Goal: Task Accomplishment & Management: Use online tool/utility

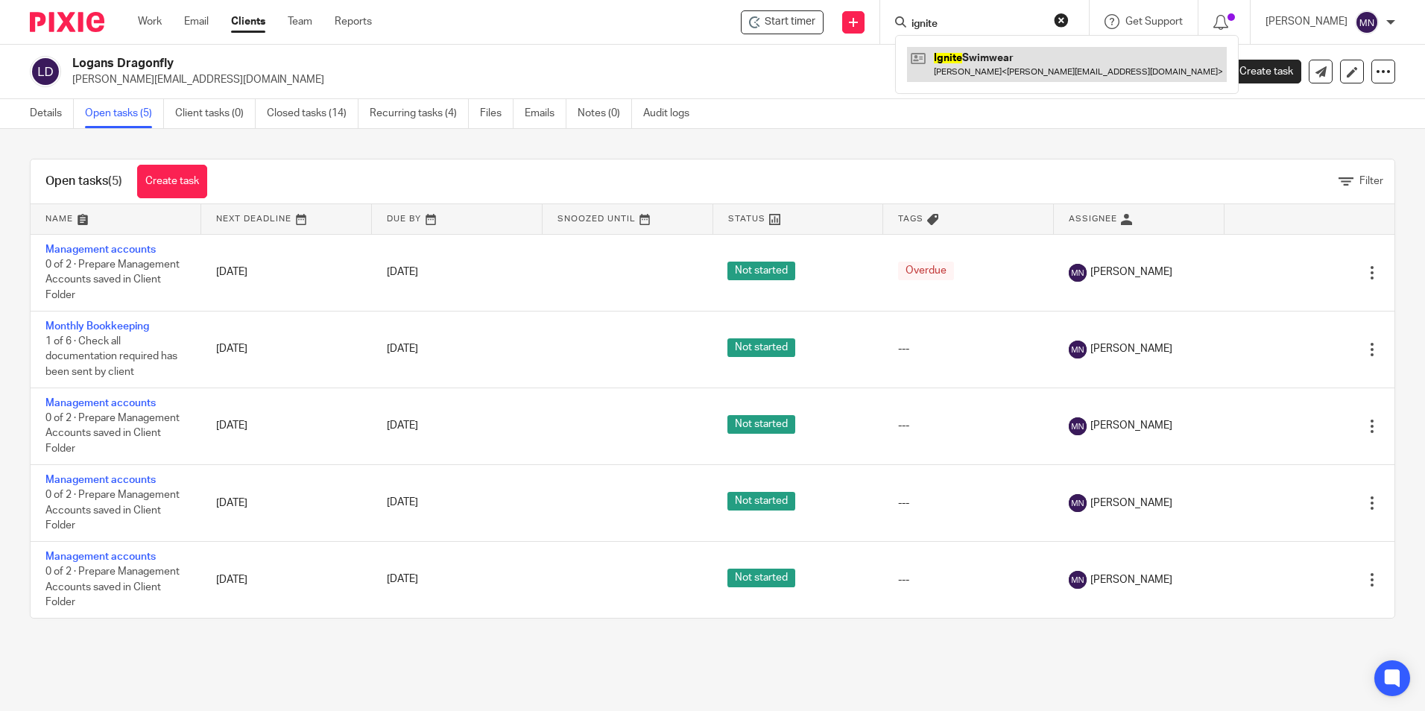
type input "ignite"
click at [1010, 79] on link at bounding box center [1067, 64] width 320 height 34
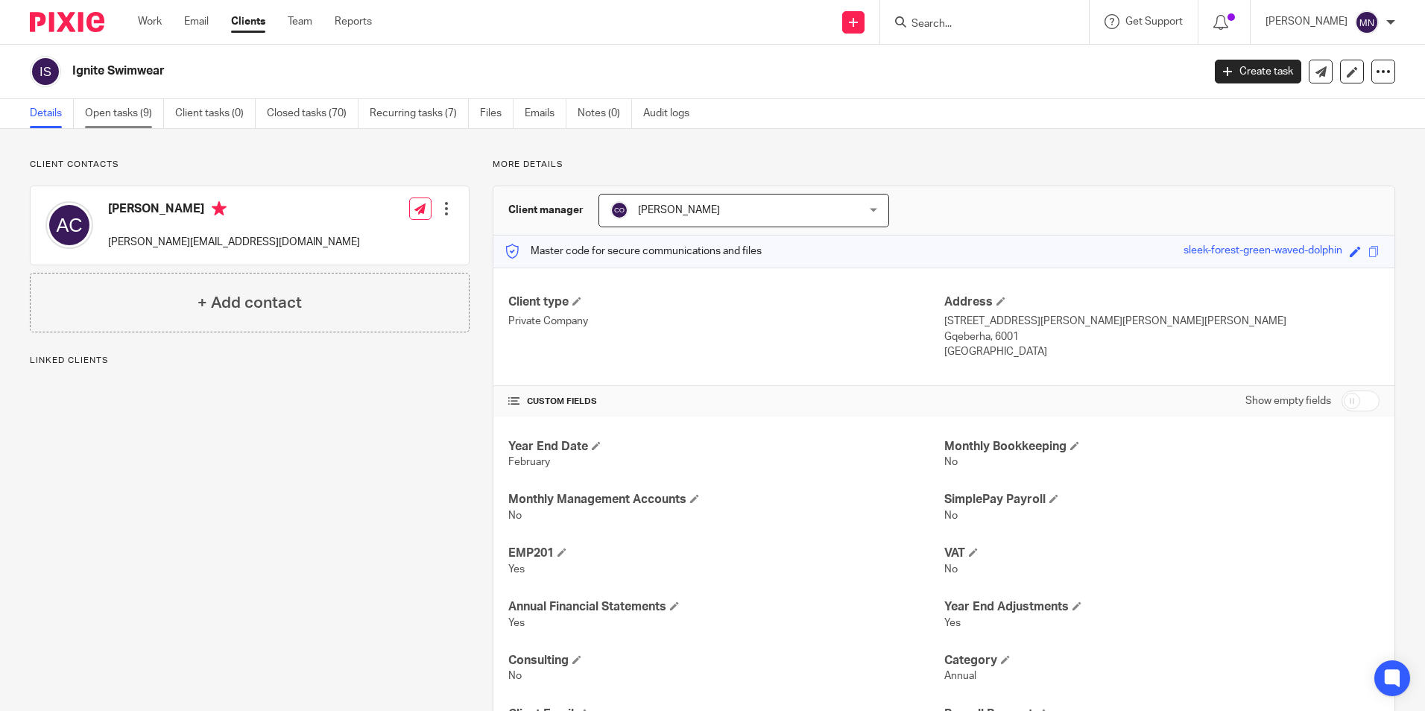
click at [145, 117] on link "Open tasks (9)" at bounding box center [124, 113] width 79 height 29
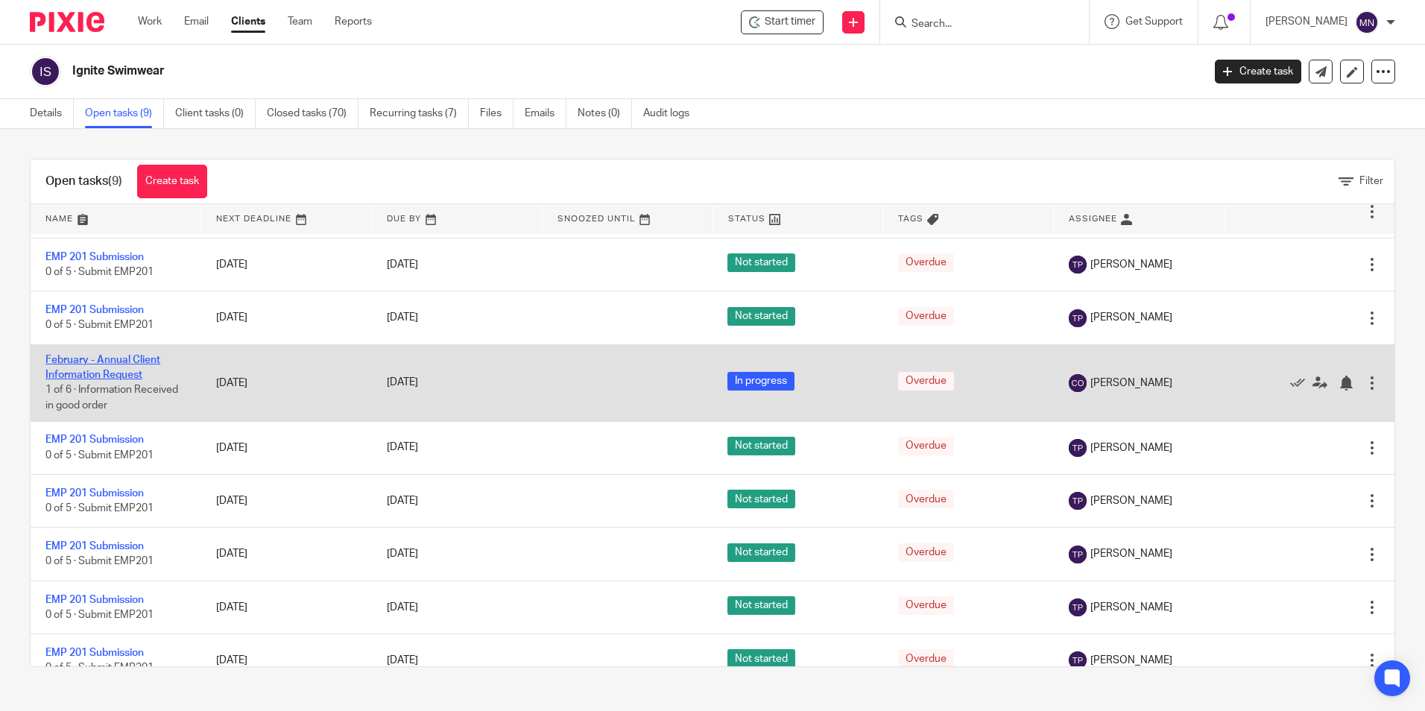
scroll to position [70, 0]
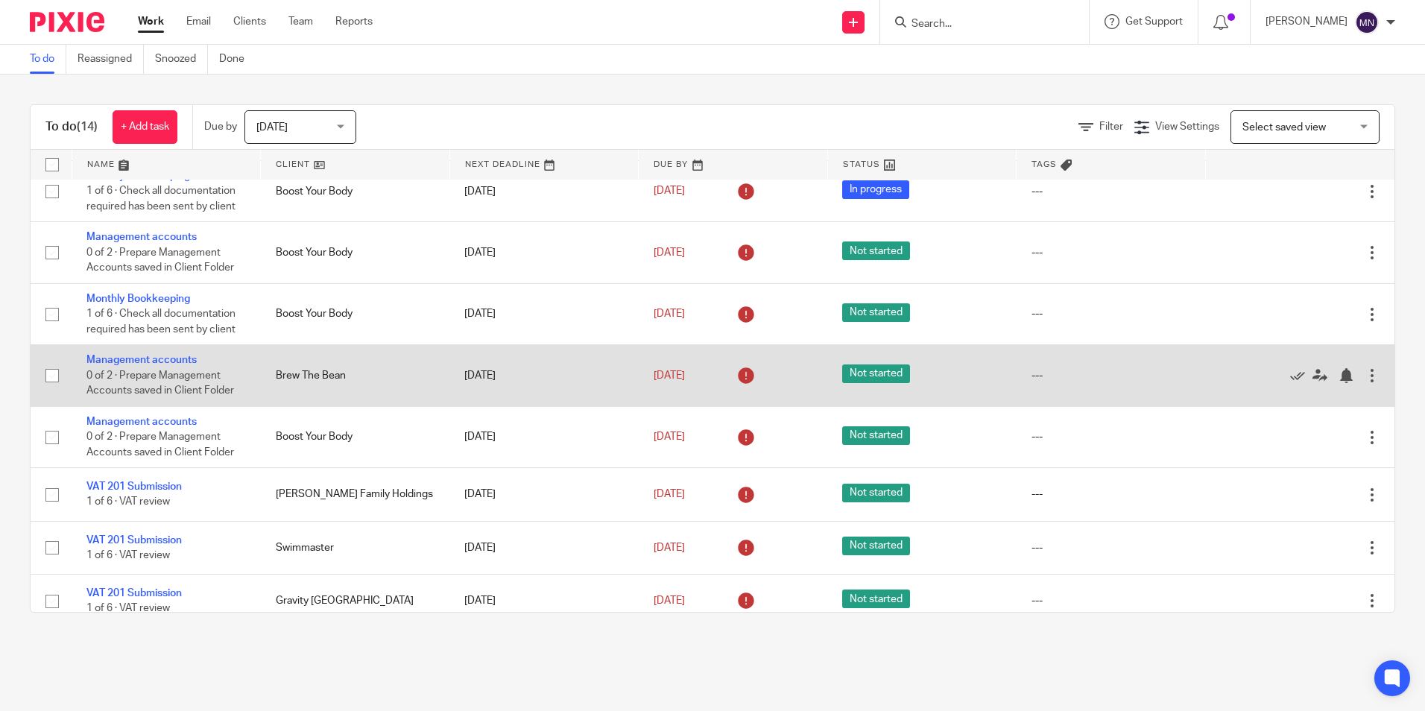
scroll to position [72, 0]
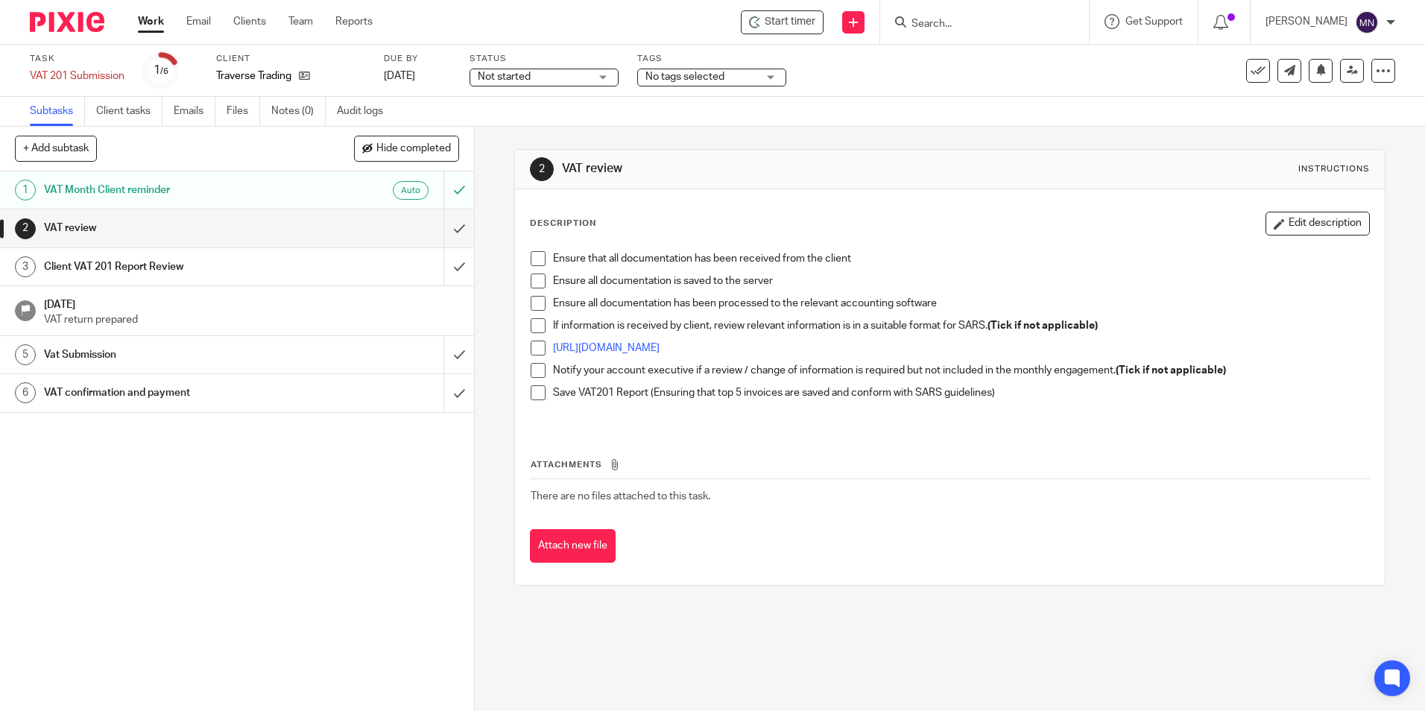
click at [542, 264] on li "Ensure that all documentation has been received from the client" at bounding box center [950, 262] width 838 height 22
click at [532, 259] on span at bounding box center [538, 258] width 15 height 15
click at [534, 279] on span at bounding box center [538, 280] width 15 height 15
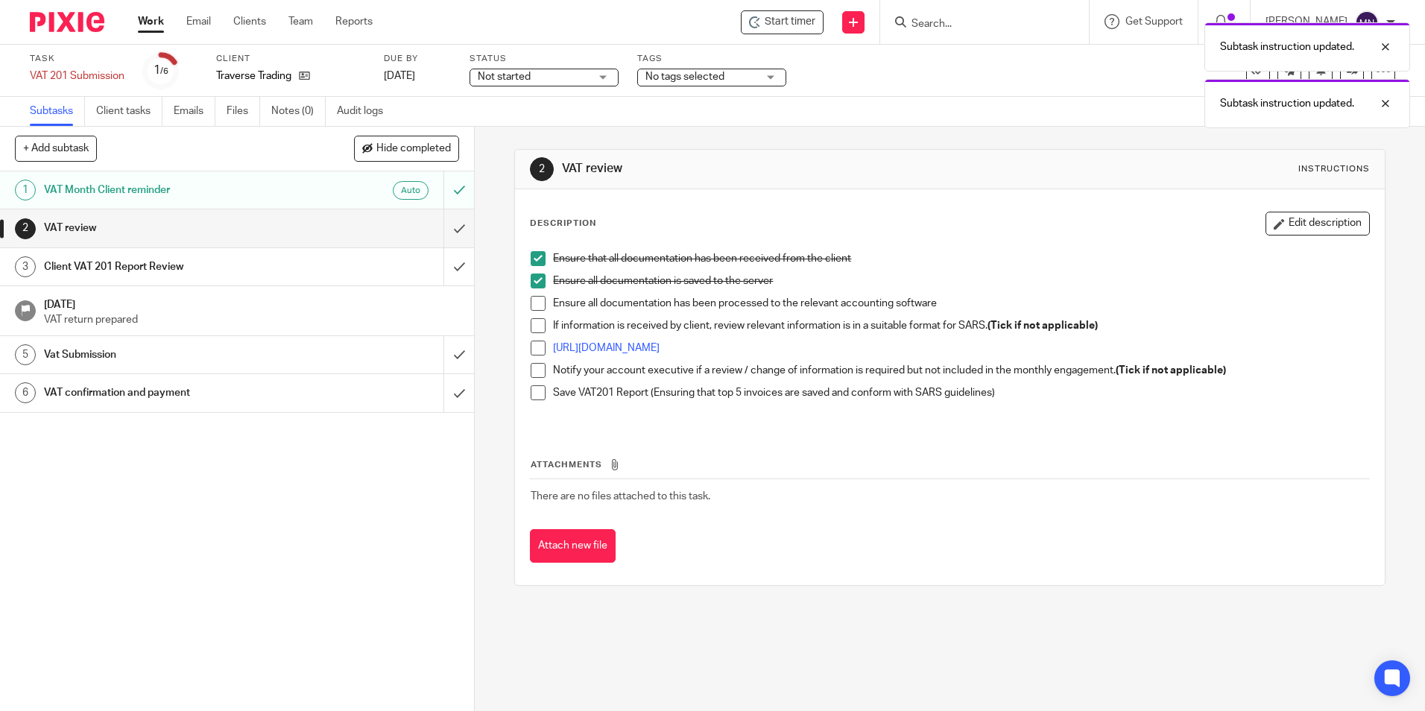
click at [531, 300] on span at bounding box center [538, 303] width 15 height 15
click at [538, 320] on span at bounding box center [538, 325] width 15 height 15
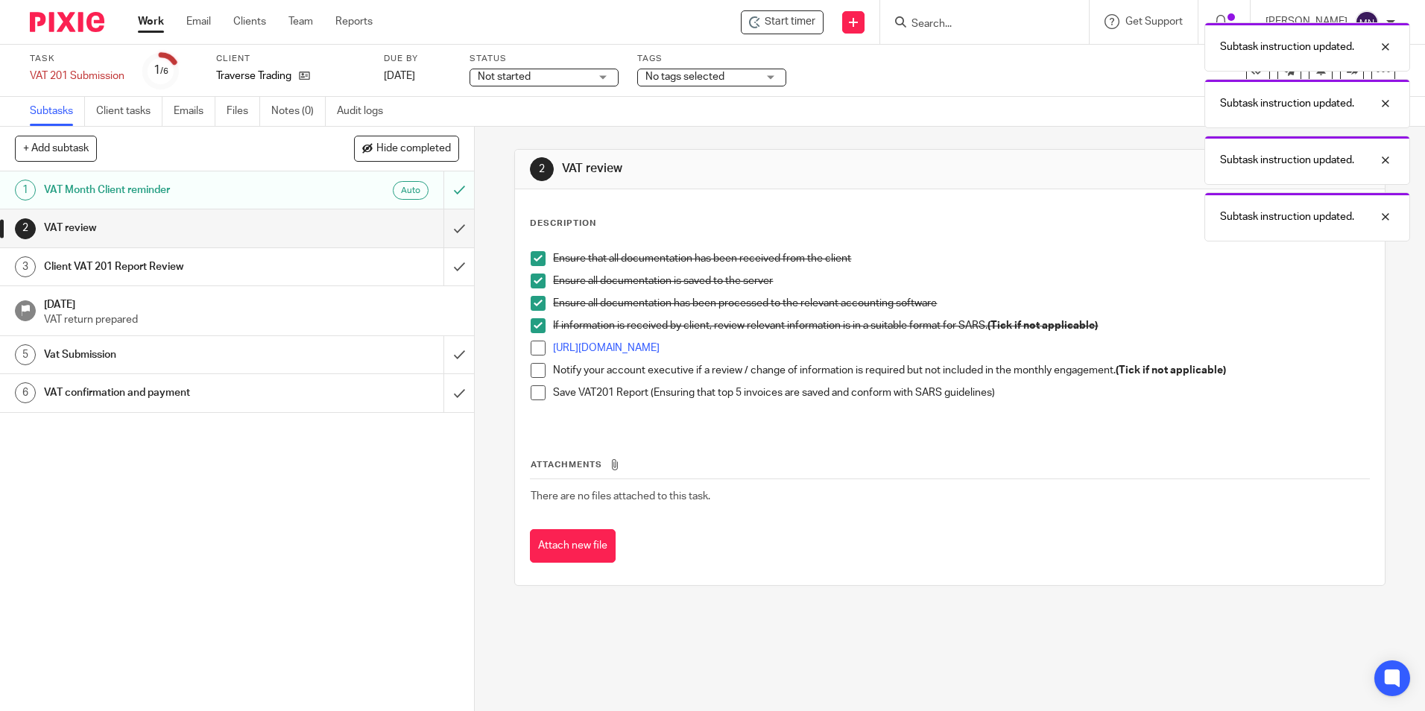
click at [534, 349] on span at bounding box center [538, 348] width 15 height 15
click at [535, 375] on span at bounding box center [538, 370] width 15 height 15
click at [536, 388] on span at bounding box center [538, 392] width 15 height 15
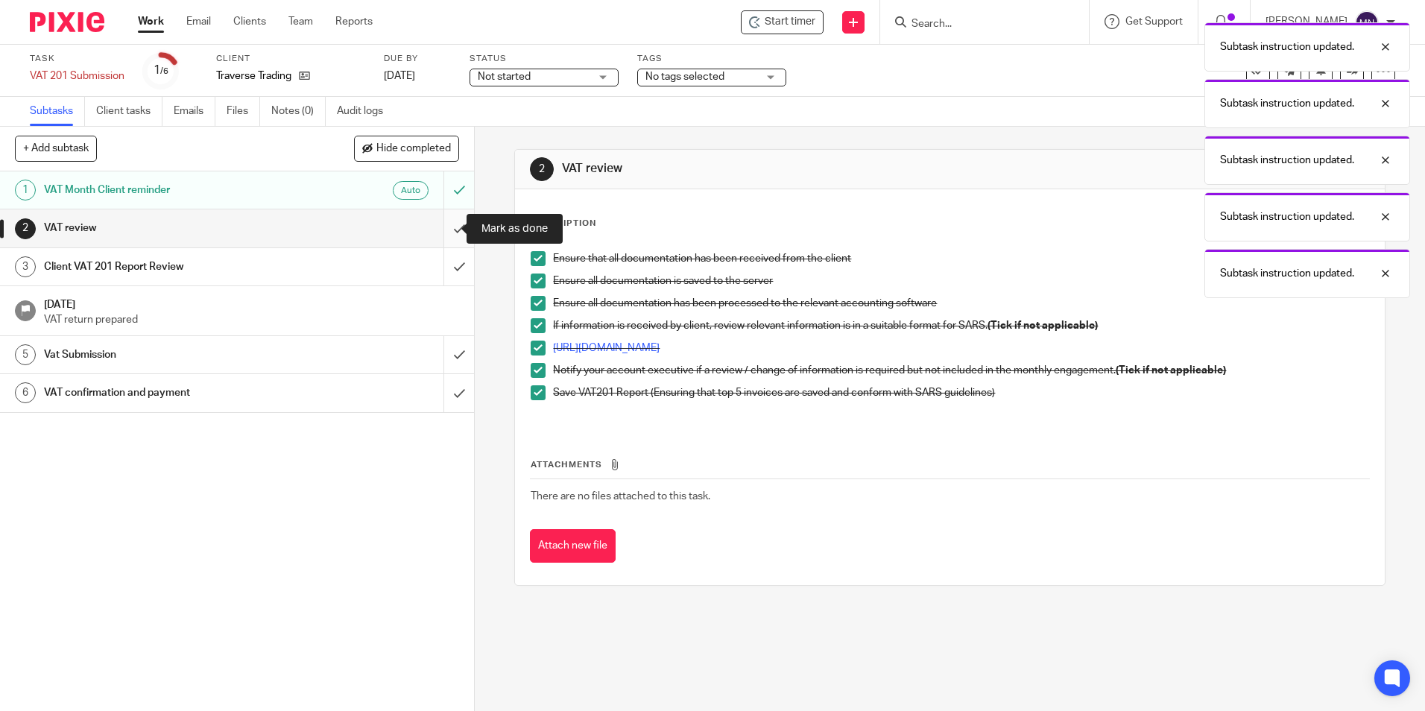
click at [436, 232] on input "submit" at bounding box center [237, 227] width 474 height 37
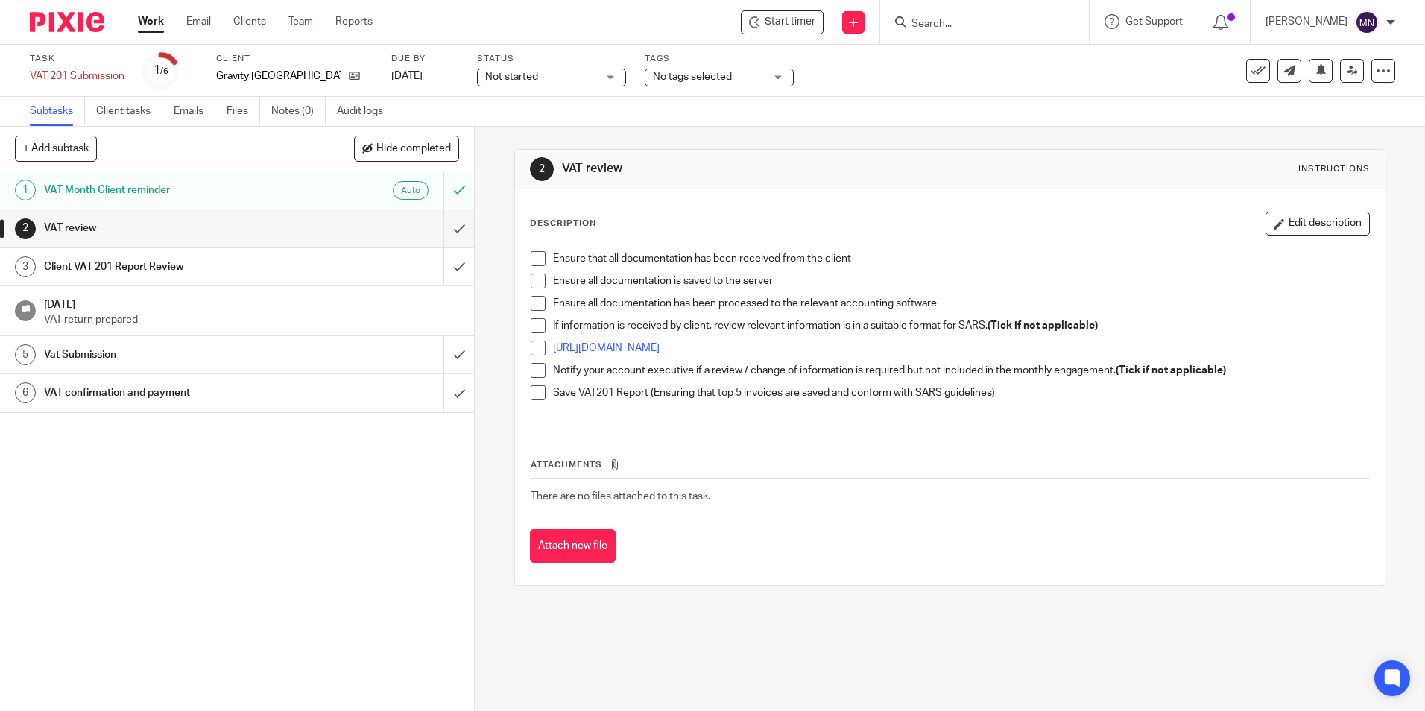
click at [536, 258] on span at bounding box center [538, 258] width 15 height 15
click at [533, 281] on span at bounding box center [538, 280] width 15 height 15
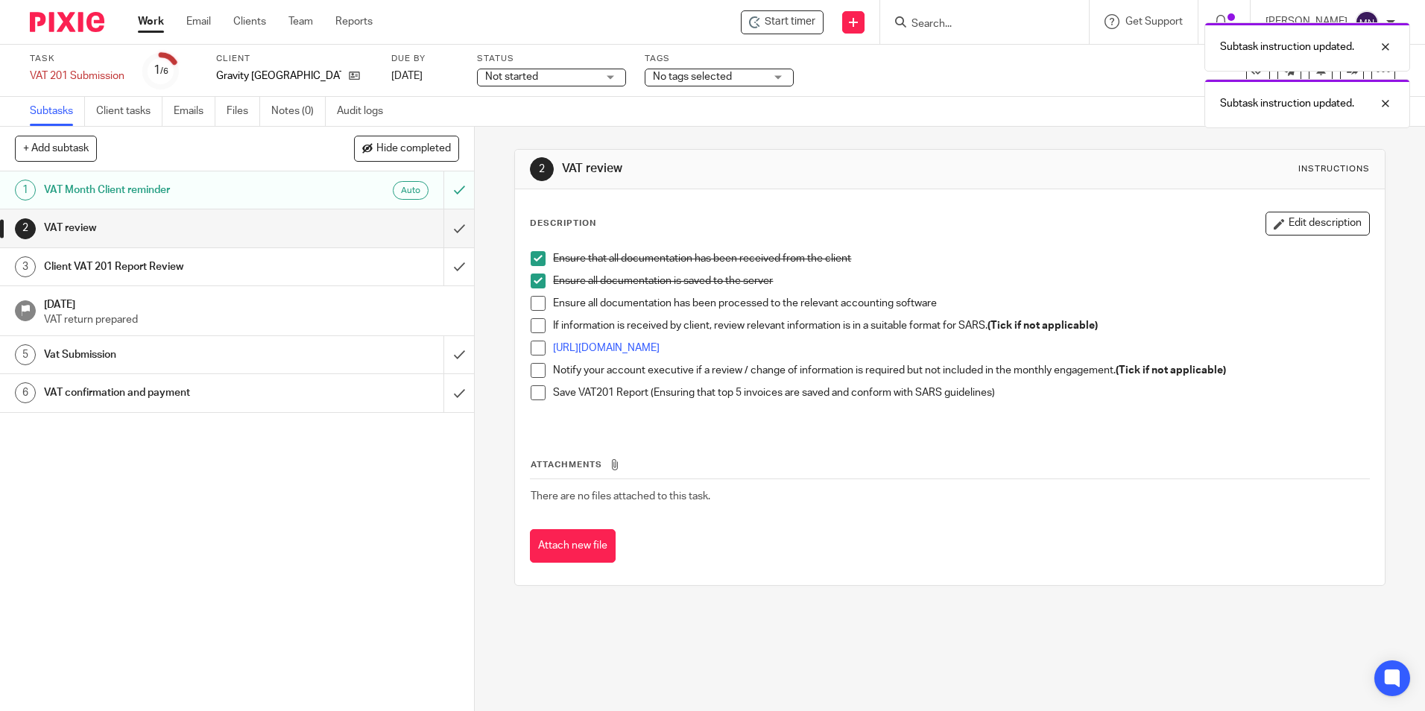
click at [537, 306] on span at bounding box center [538, 303] width 15 height 15
click at [531, 328] on span at bounding box center [538, 325] width 15 height 15
click at [534, 347] on span at bounding box center [538, 348] width 15 height 15
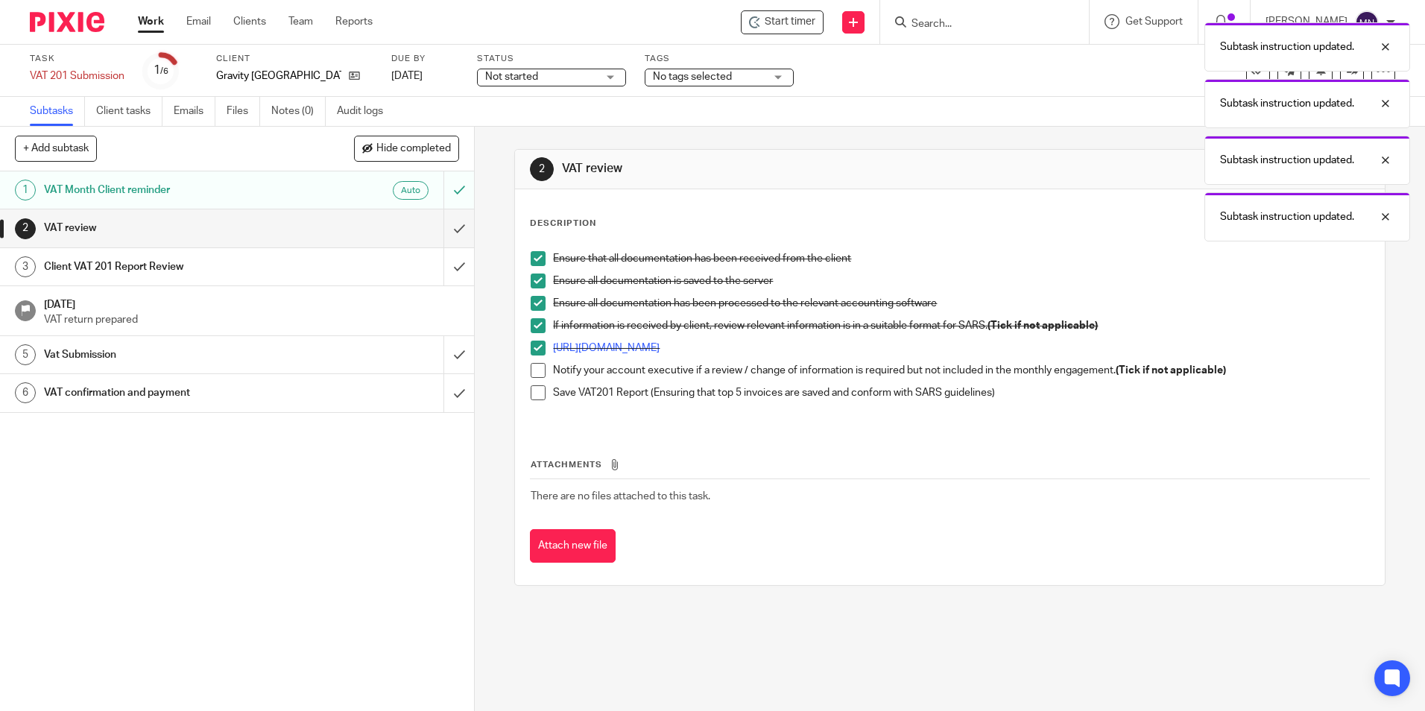
click at [540, 376] on span at bounding box center [538, 370] width 15 height 15
click at [536, 395] on span at bounding box center [538, 392] width 15 height 15
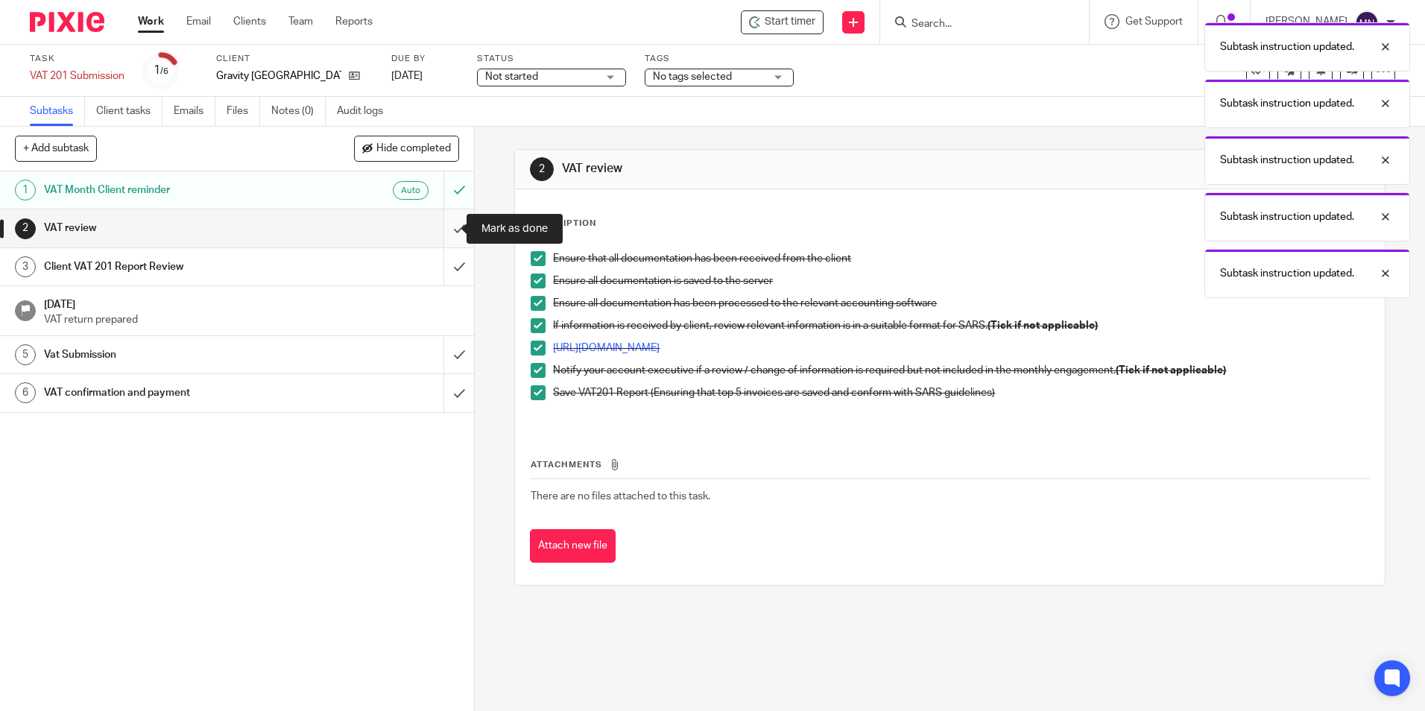
click at [451, 221] on input "submit" at bounding box center [237, 227] width 474 height 37
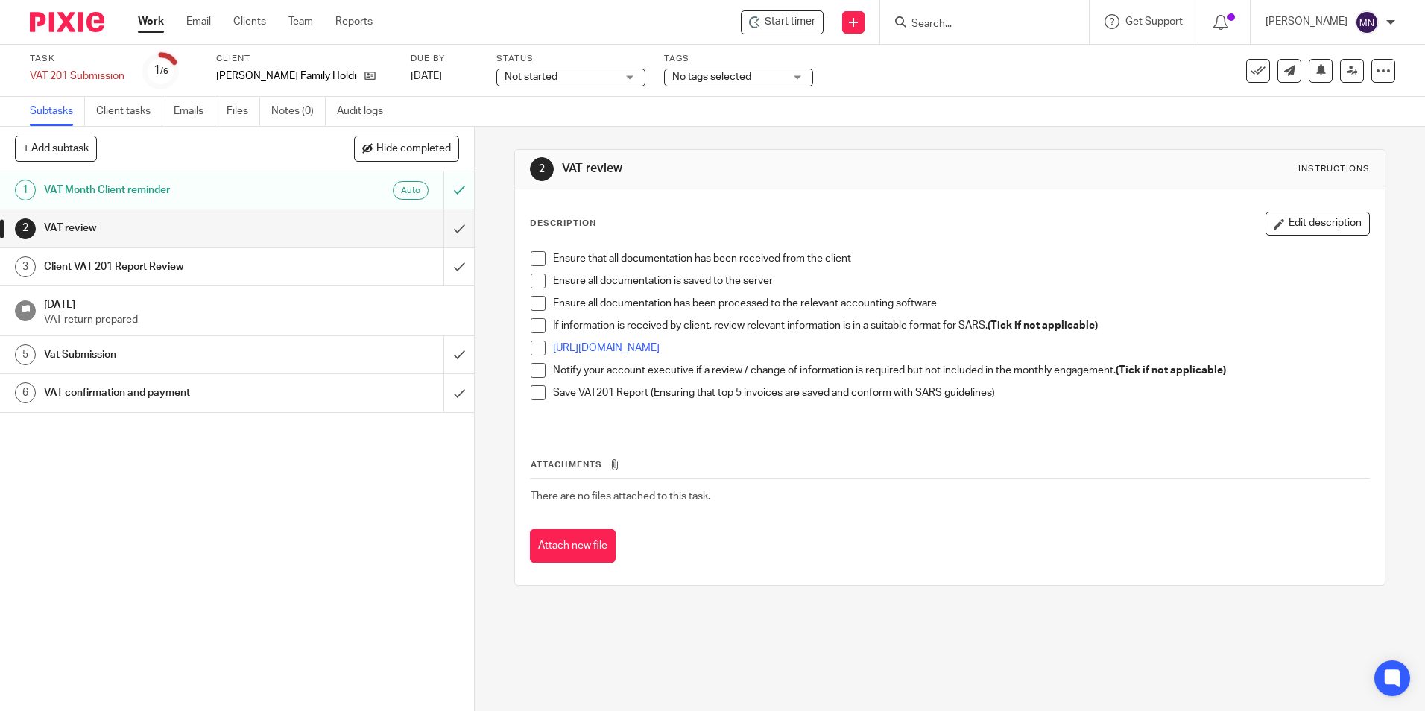
click at [536, 260] on span at bounding box center [538, 258] width 15 height 15
click at [538, 275] on span at bounding box center [538, 280] width 15 height 15
click at [536, 294] on li "Ensure all documentation is saved to the server" at bounding box center [950, 284] width 838 height 22
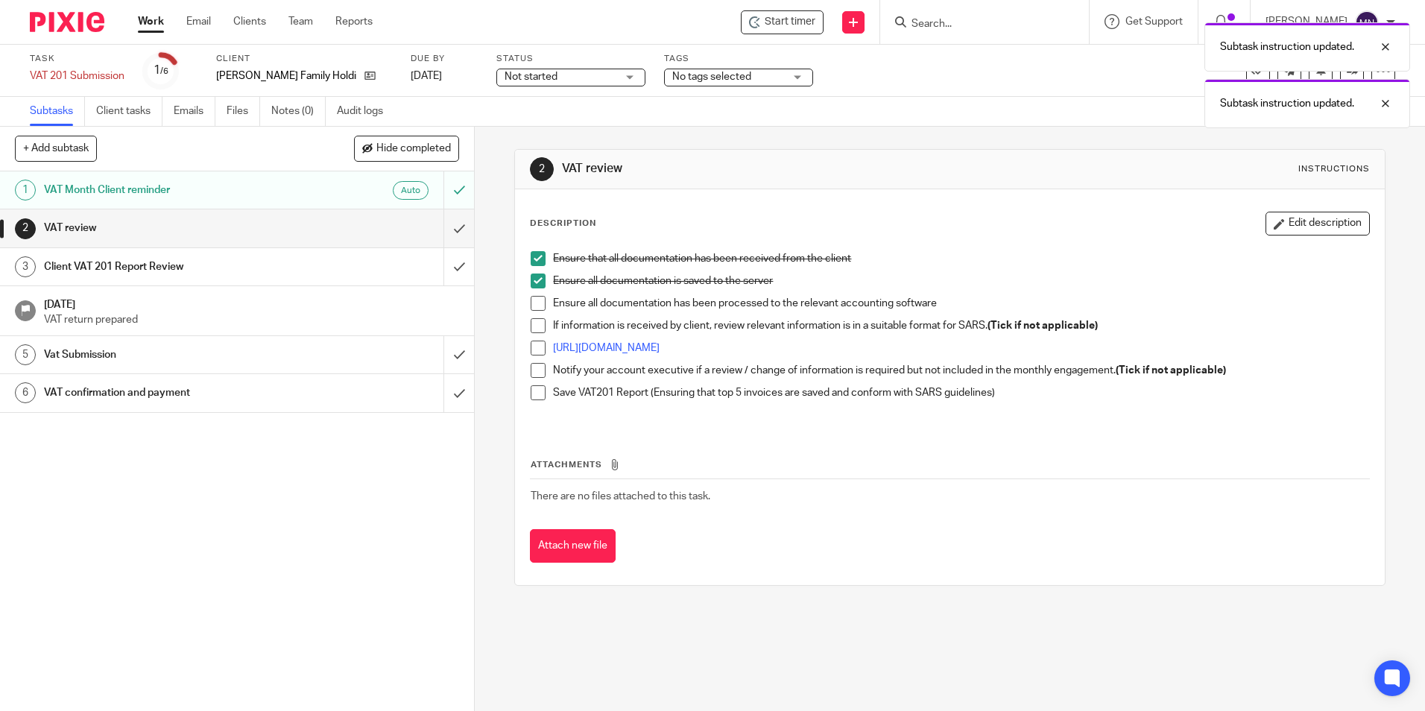
click at [538, 304] on span at bounding box center [538, 303] width 15 height 15
click at [535, 337] on li "If information is received by client, review relevant information is in a suita…" at bounding box center [950, 329] width 838 height 22
click at [544, 357] on li "[URL][DOMAIN_NAME]" at bounding box center [950, 352] width 838 height 22
click at [536, 345] on span at bounding box center [538, 348] width 15 height 15
click at [534, 329] on span at bounding box center [538, 325] width 15 height 15
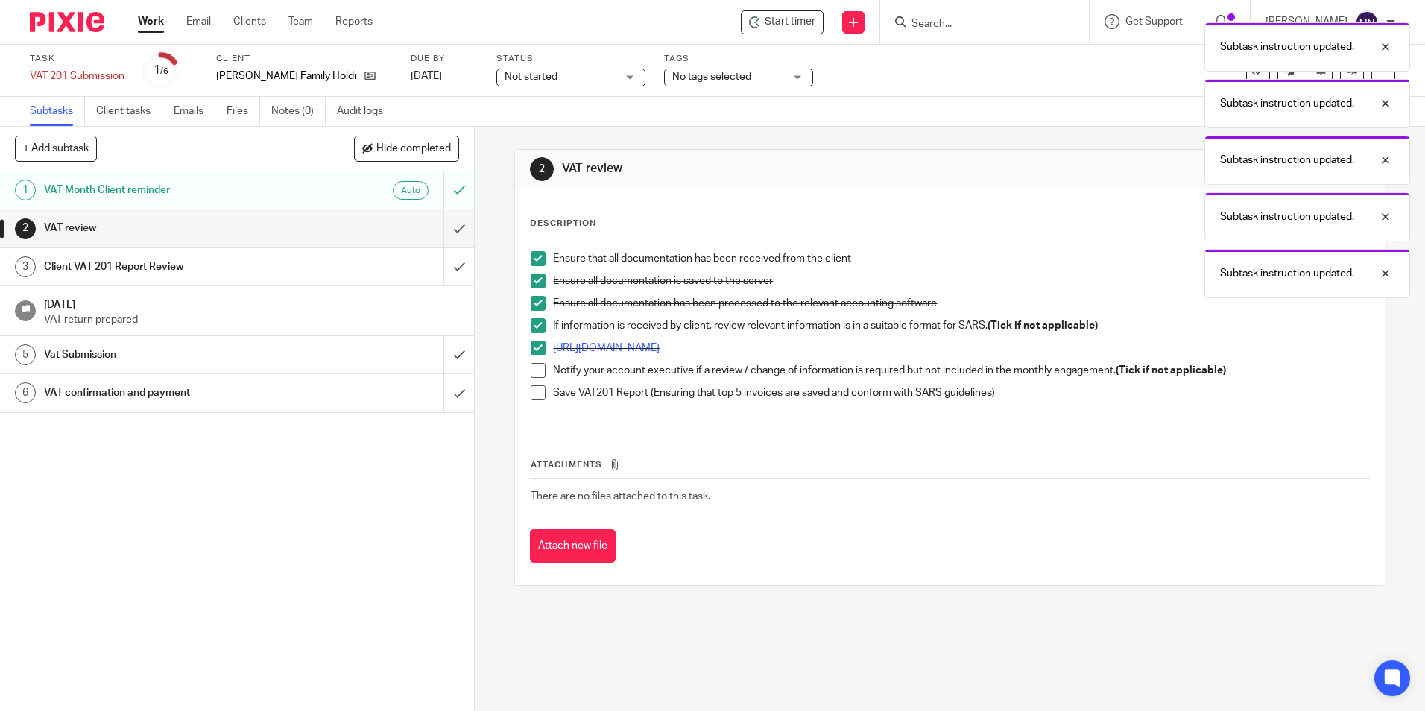
click at [537, 369] on span at bounding box center [538, 370] width 15 height 15
click at [538, 398] on span at bounding box center [538, 392] width 15 height 15
click at [449, 224] on input "submit" at bounding box center [237, 227] width 474 height 37
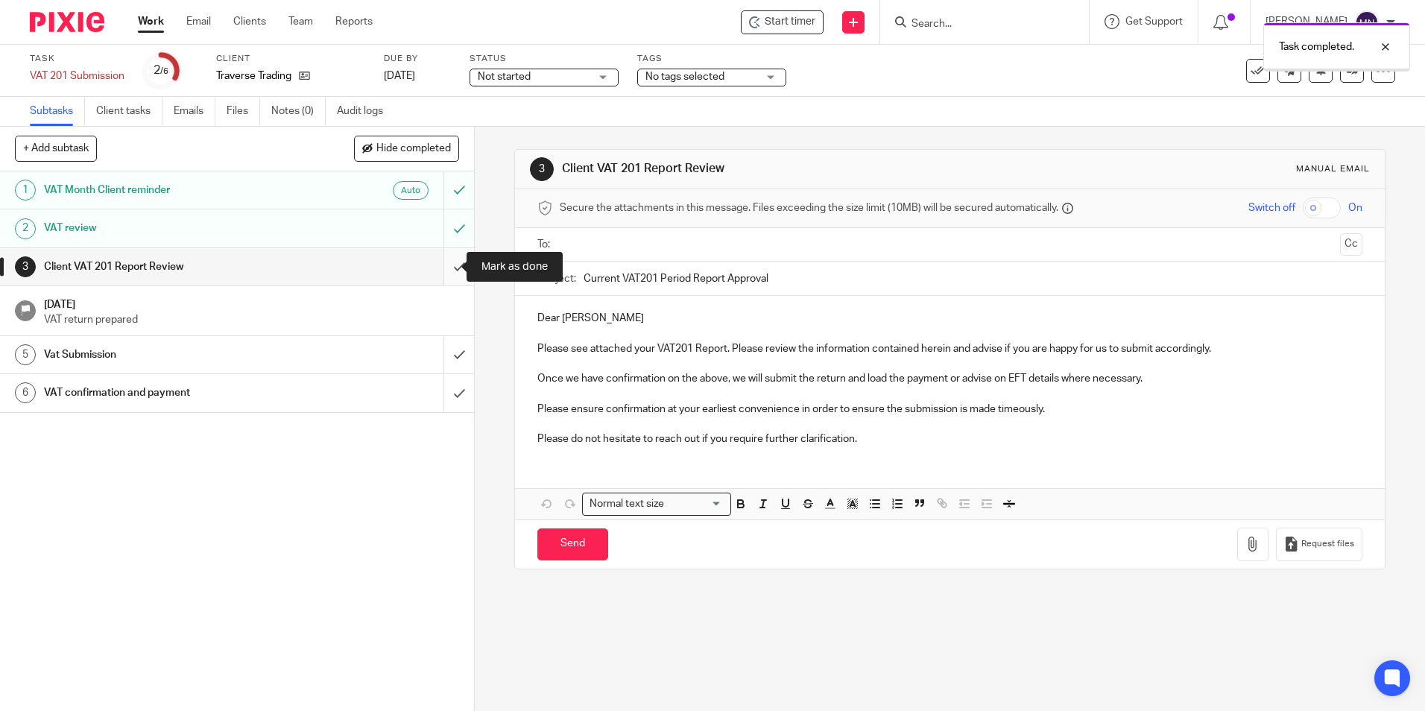
click at [451, 263] on input "submit" at bounding box center [237, 266] width 474 height 37
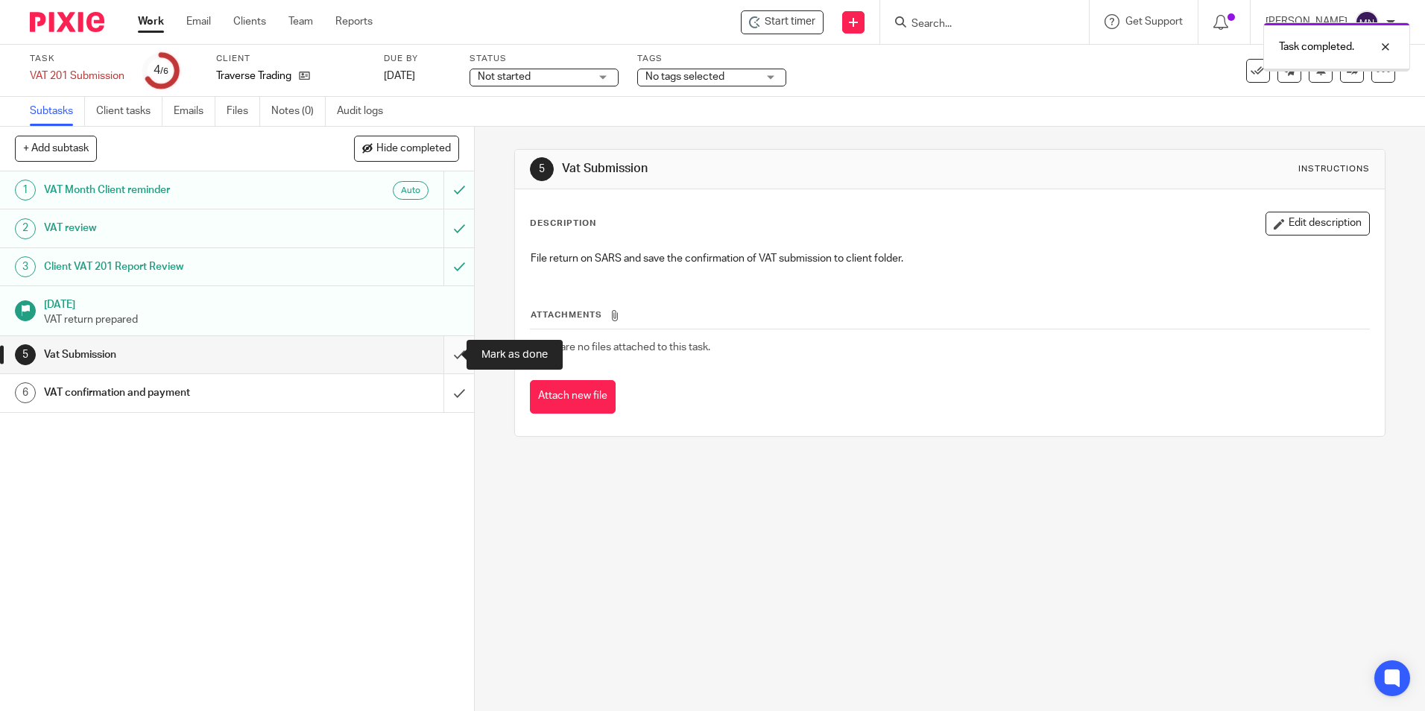
click at [443, 357] on input "submit" at bounding box center [237, 354] width 474 height 37
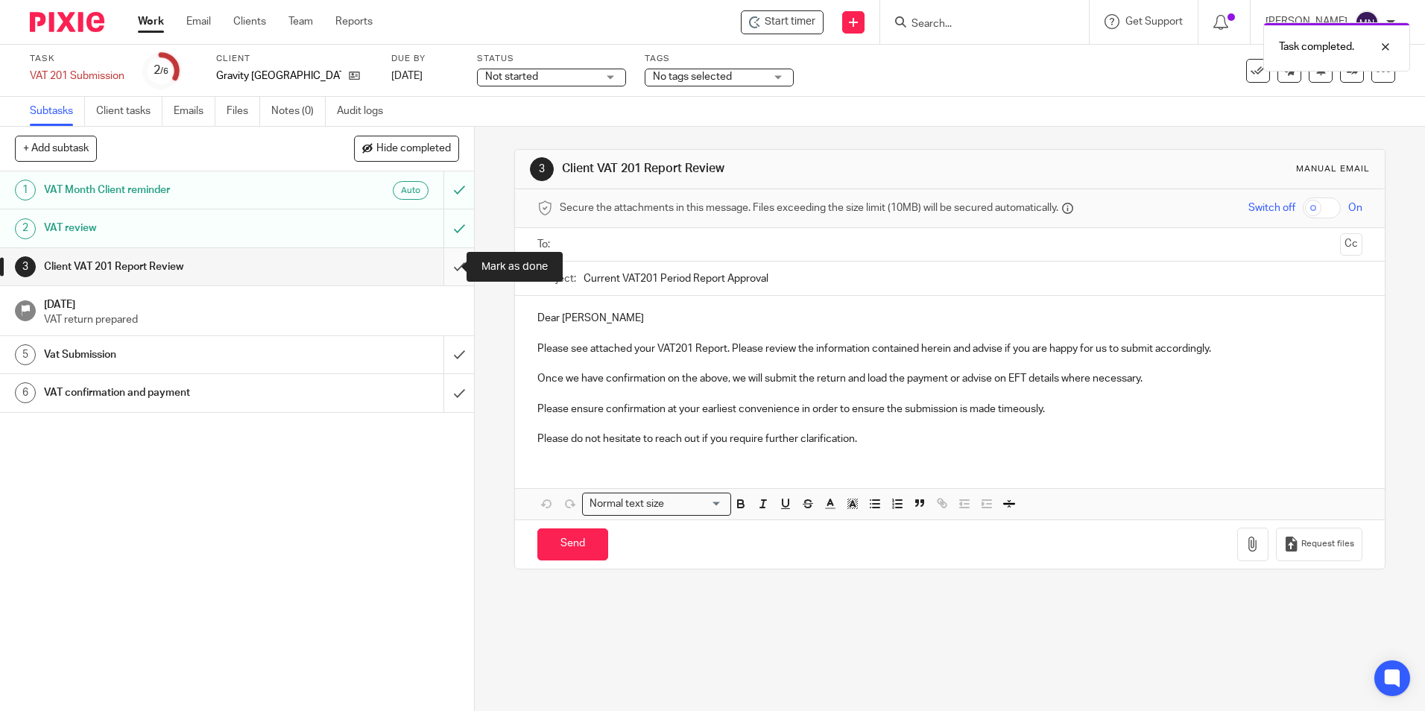
click at [446, 264] on input "submit" at bounding box center [237, 266] width 474 height 37
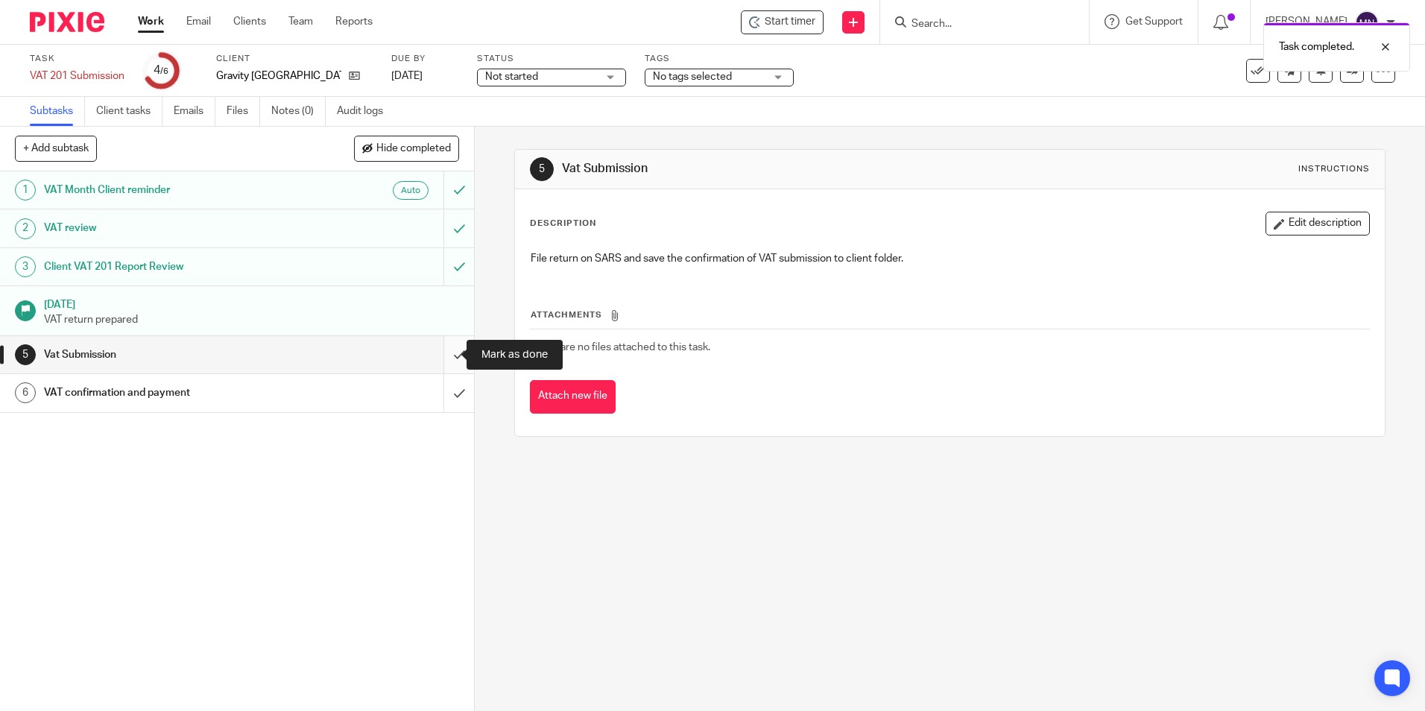
click at [450, 360] on input "submit" at bounding box center [237, 354] width 474 height 37
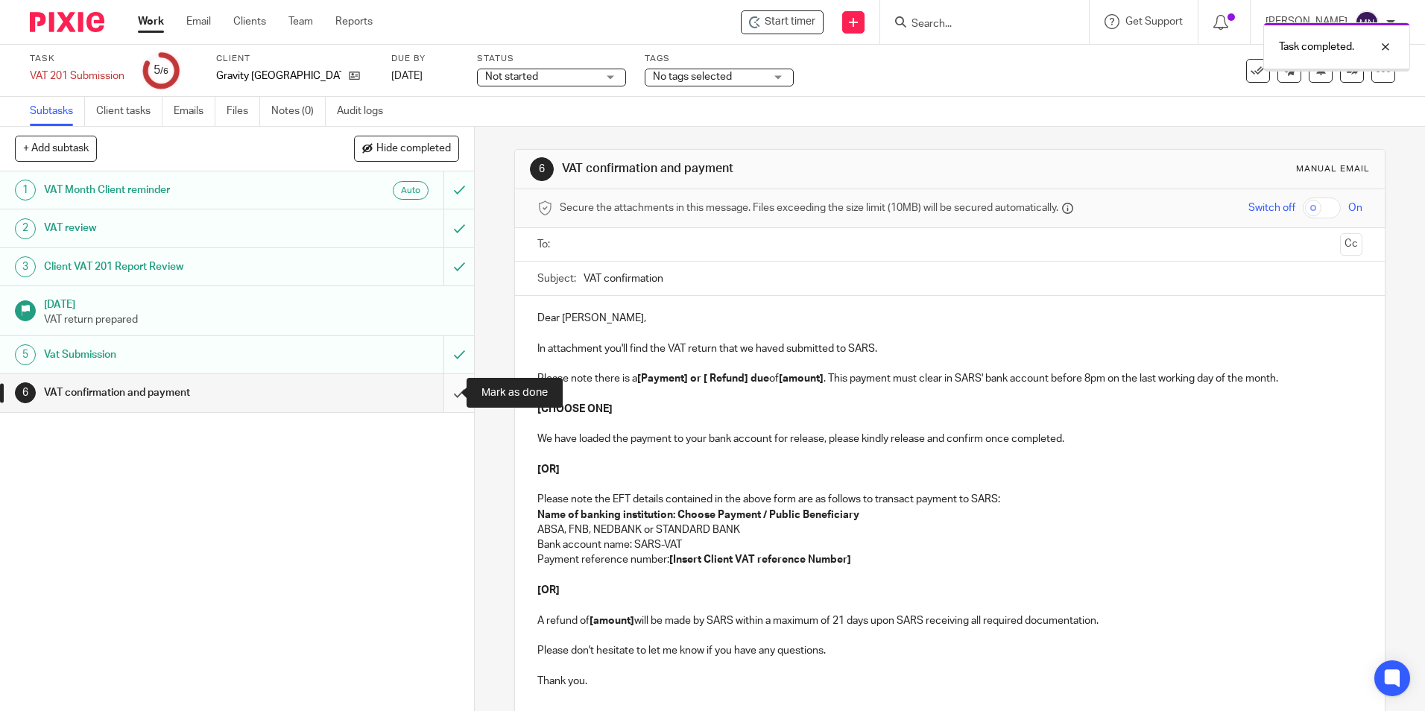
click at [443, 380] on input "submit" at bounding box center [237, 392] width 474 height 37
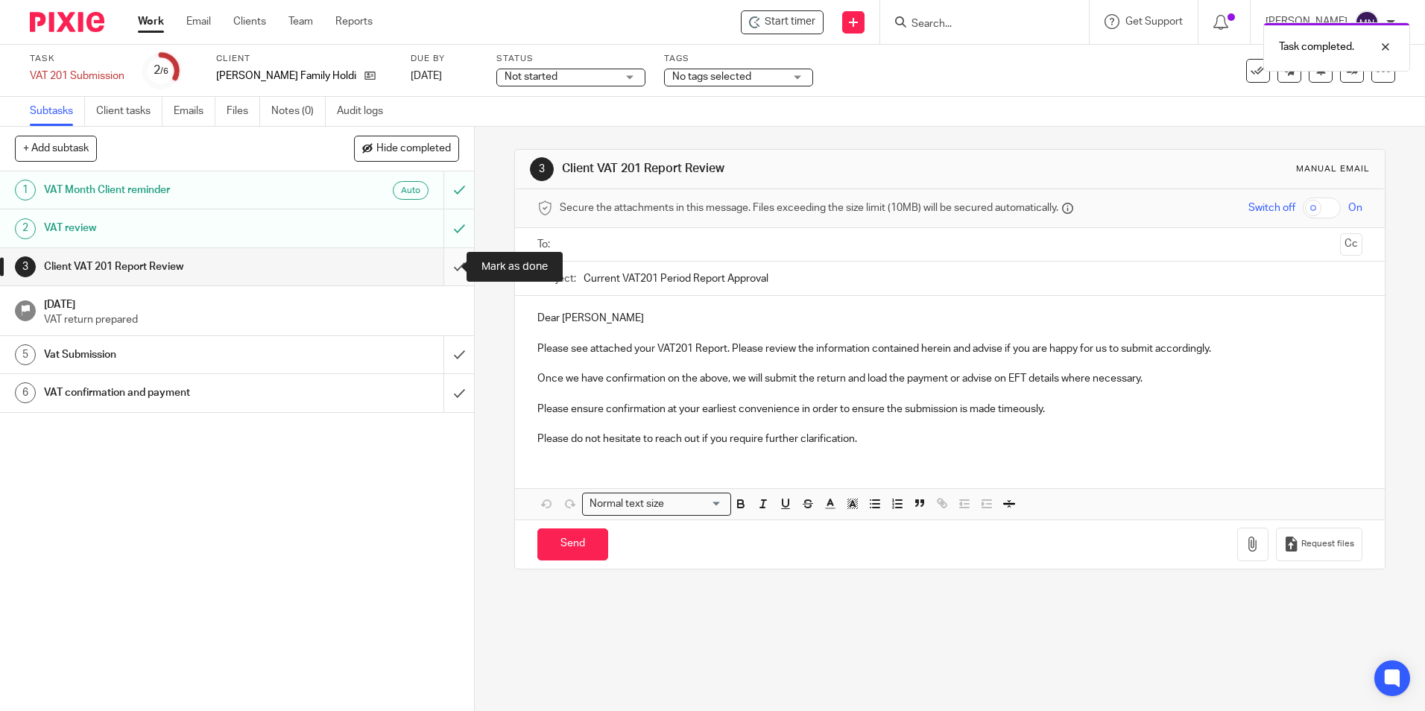
click at [440, 268] on input "submit" at bounding box center [237, 266] width 474 height 37
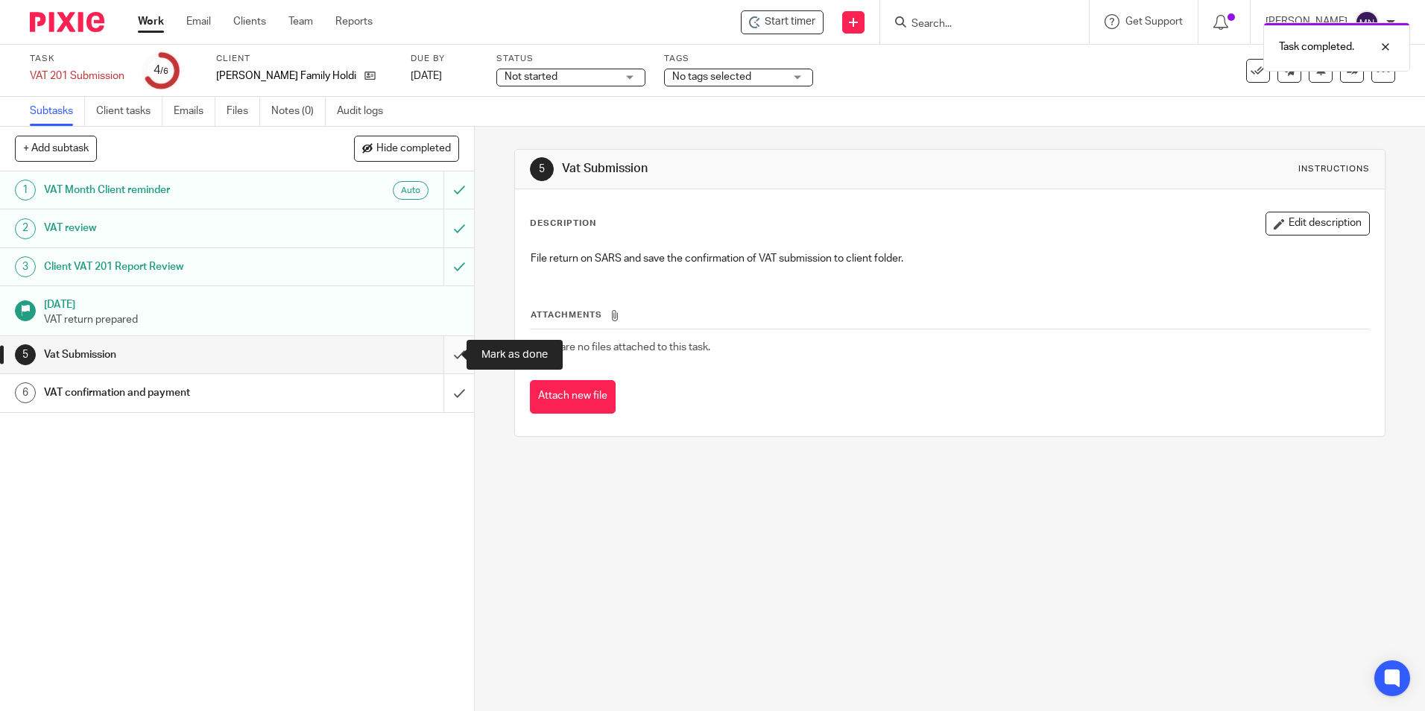
click at [453, 355] on input "submit" at bounding box center [237, 354] width 474 height 37
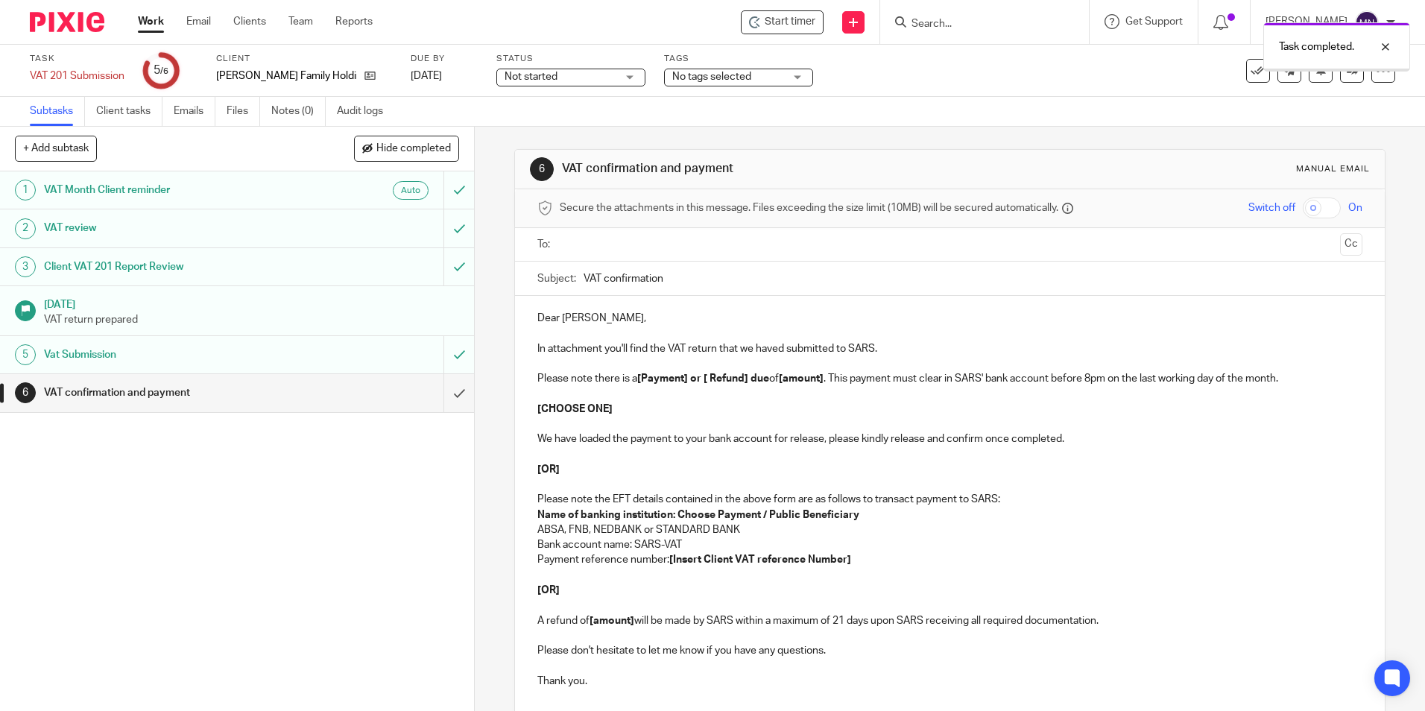
click at [437, 397] on input "submit" at bounding box center [237, 392] width 474 height 37
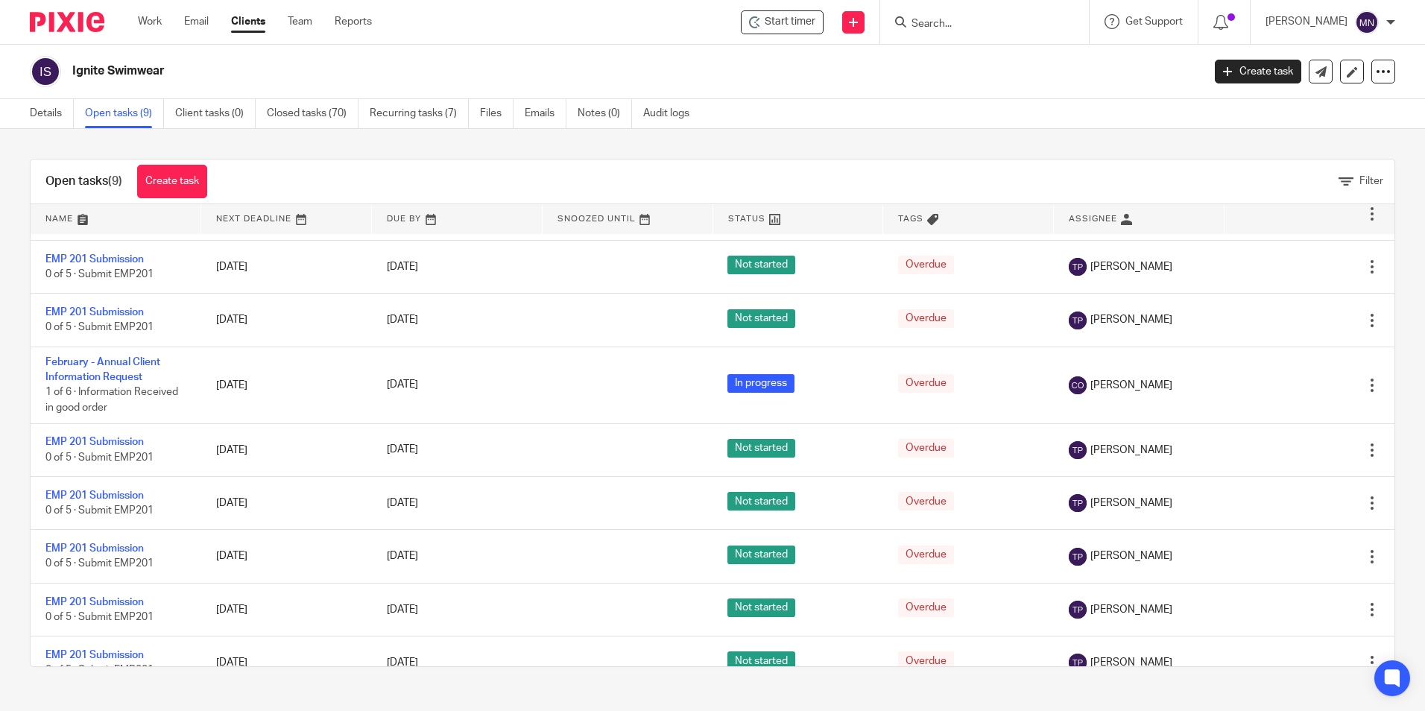
scroll to position [70, 0]
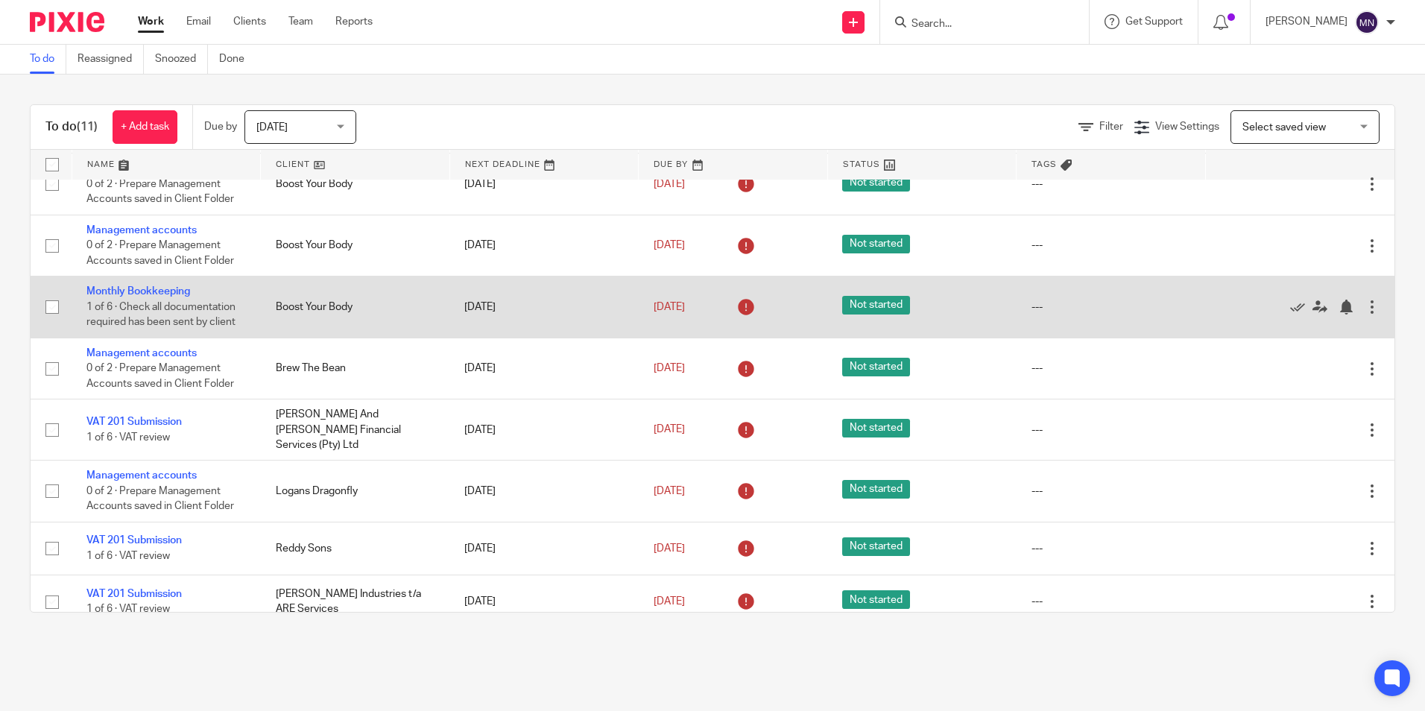
scroll to position [210, 0]
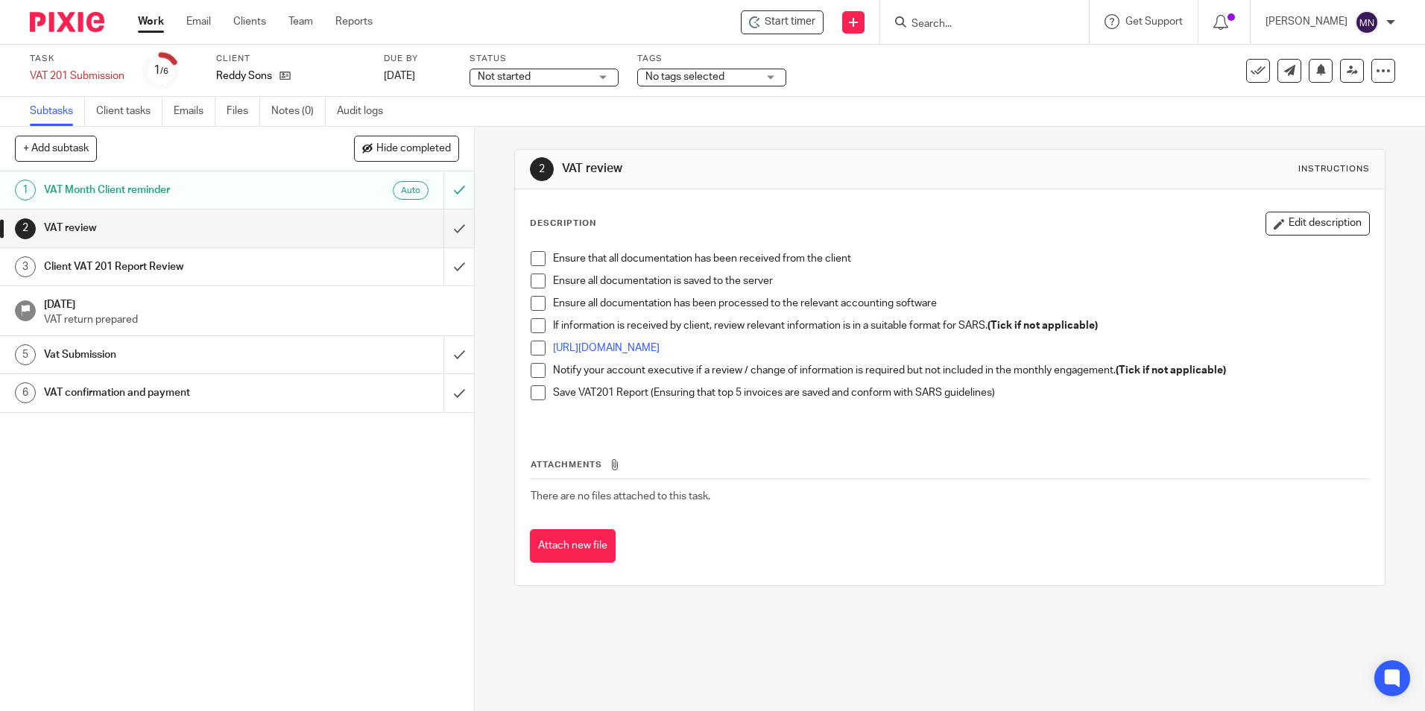
click at [539, 259] on span at bounding box center [538, 258] width 15 height 15
click at [542, 283] on li "Ensure all documentation is saved to the server" at bounding box center [950, 284] width 838 height 22
drag, startPoint x: 541, startPoint y: 278, endPoint x: 522, endPoint y: 276, distance: 19.4
click at [540, 277] on span at bounding box center [538, 280] width 15 height 15
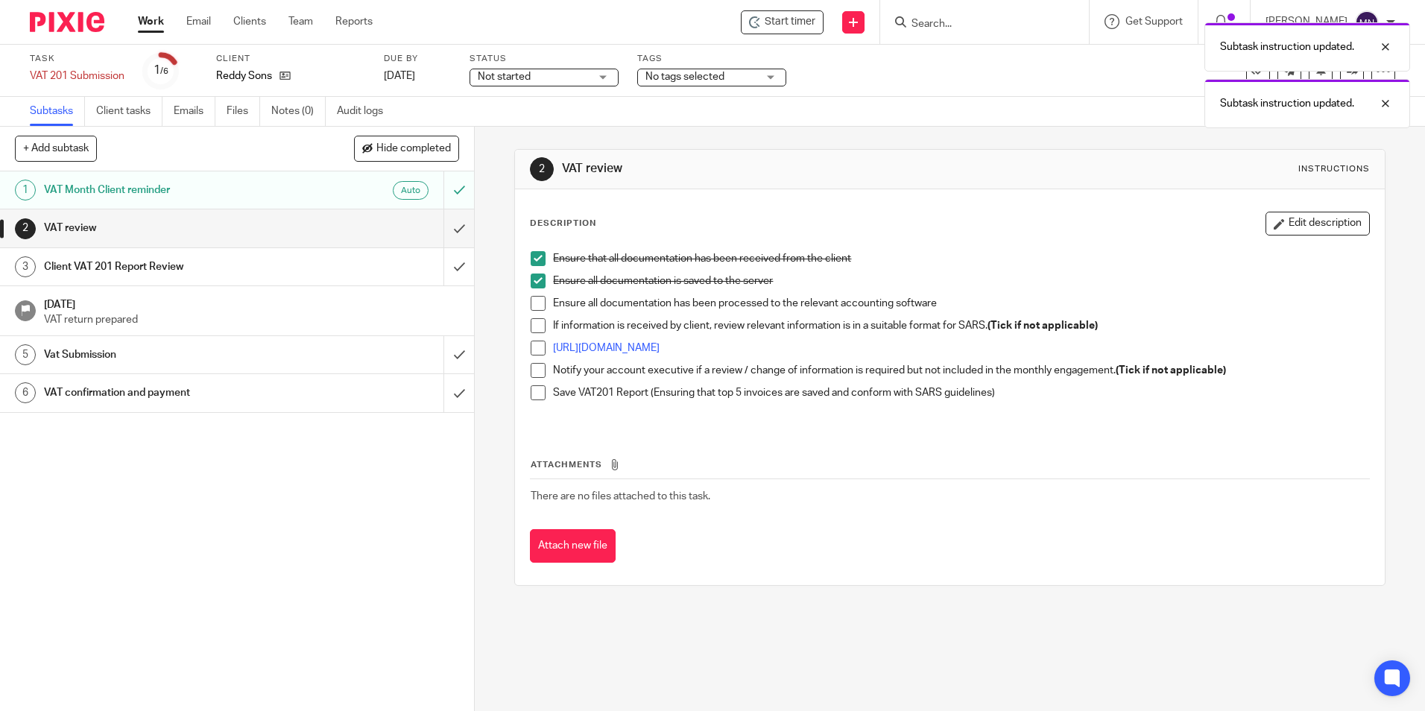
click at [533, 301] on span at bounding box center [538, 303] width 15 height 15
click at [535, 317] on li "Ensure all documentation has been processed to the relevant accounting software" at bounding box center [950, 307] width 838 height 22
click at [531, 332] on span at bounding box center [538, 325] width 15 height 15
click at [531, 345] on span at bounding box center [538, 348] width 15 height 15
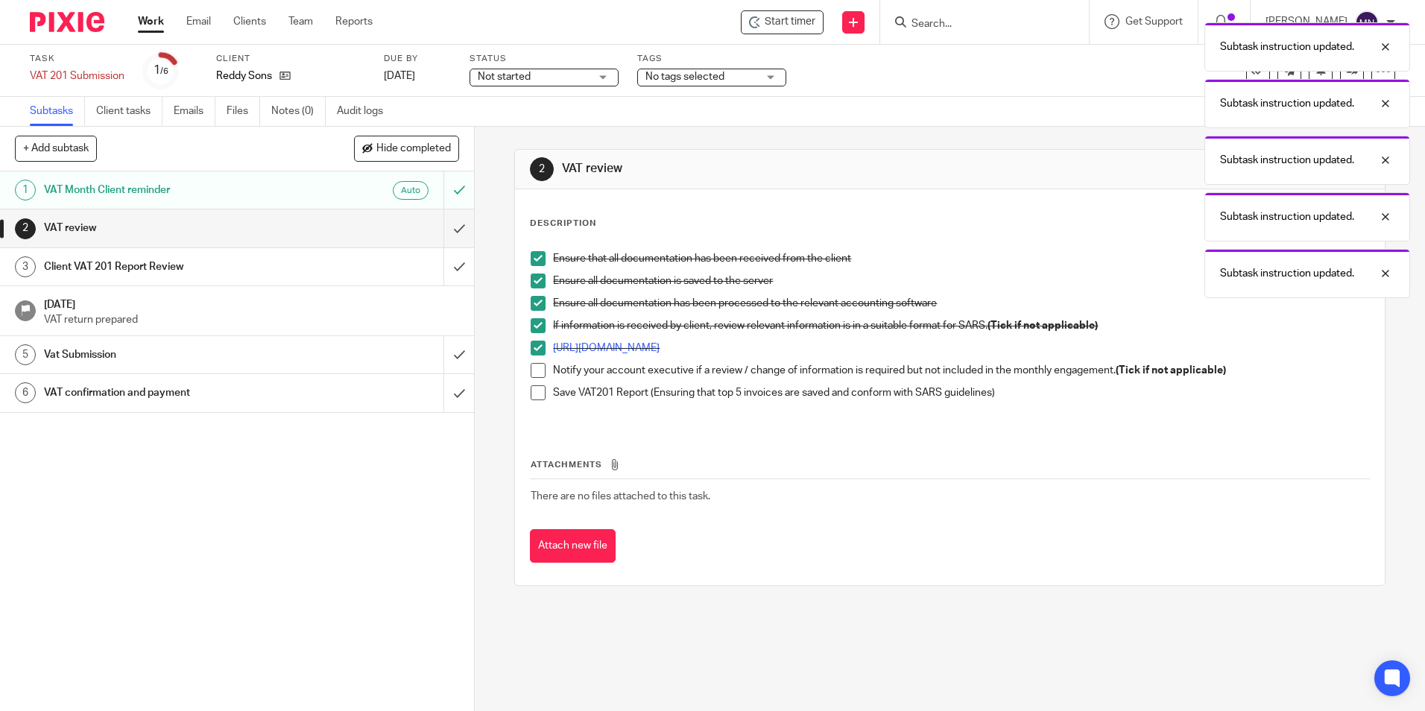
click at [534, 390] on span at bounding box center [538, 392] width 15 height 15
click at [536, 370] on span at bounding box center [538, 370] width 15 height 15
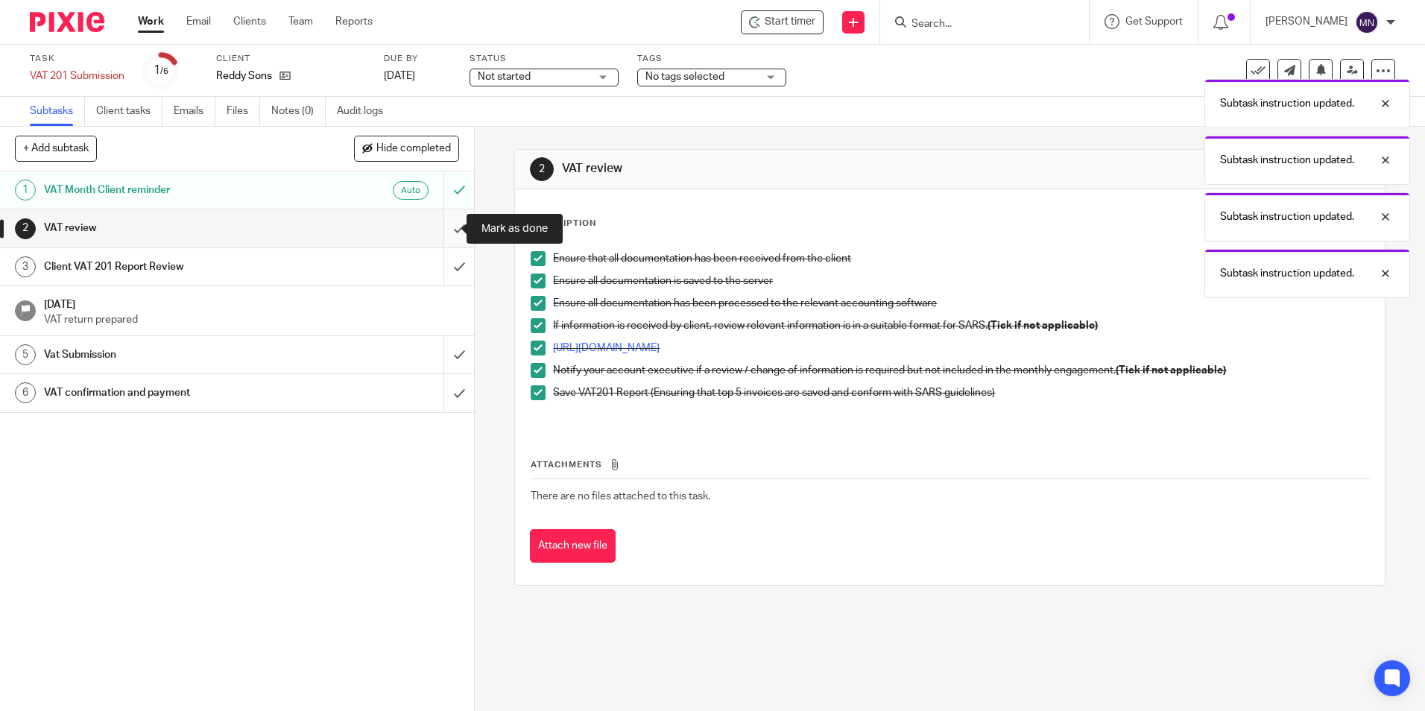
click at [446, 230] on input "submit" at bounding box center [237, 227] width 474 height 37
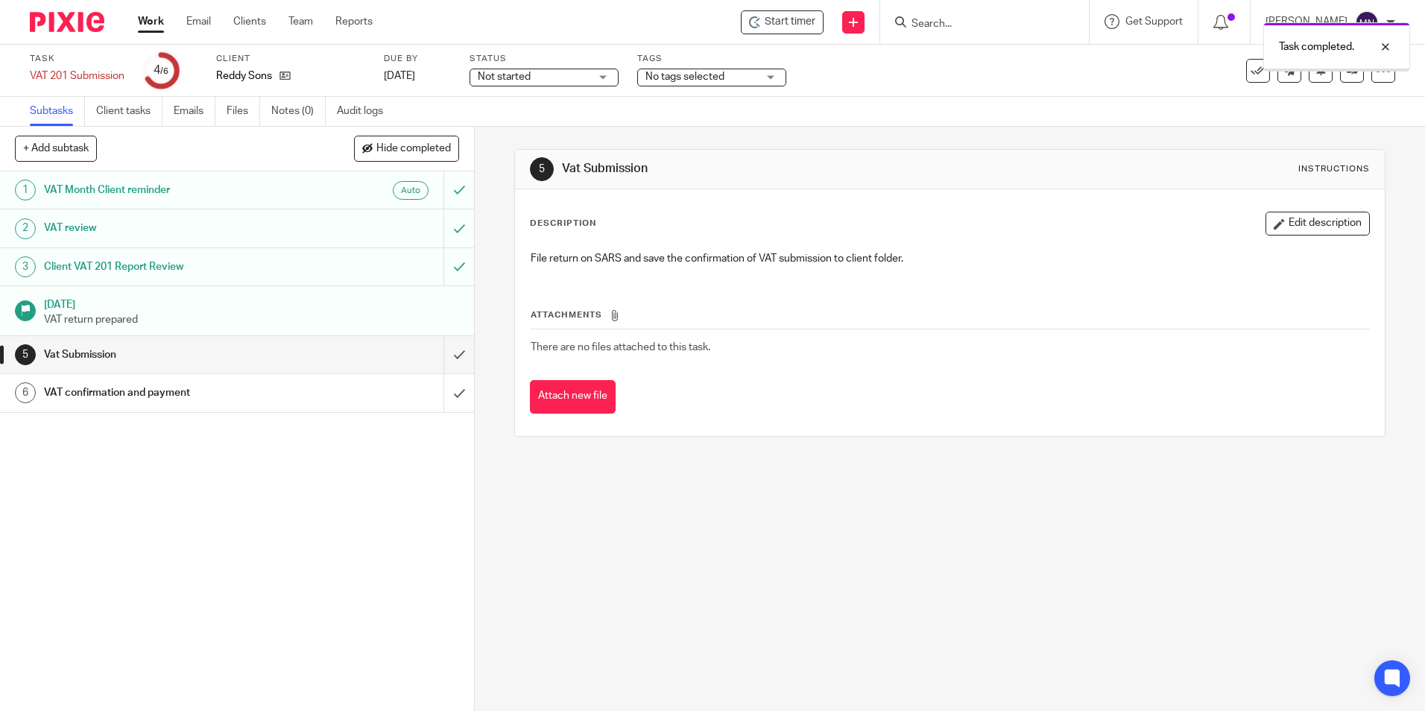
click at [452, 353] on input "submit" at bounding box center [237, 354] width 474 height 37
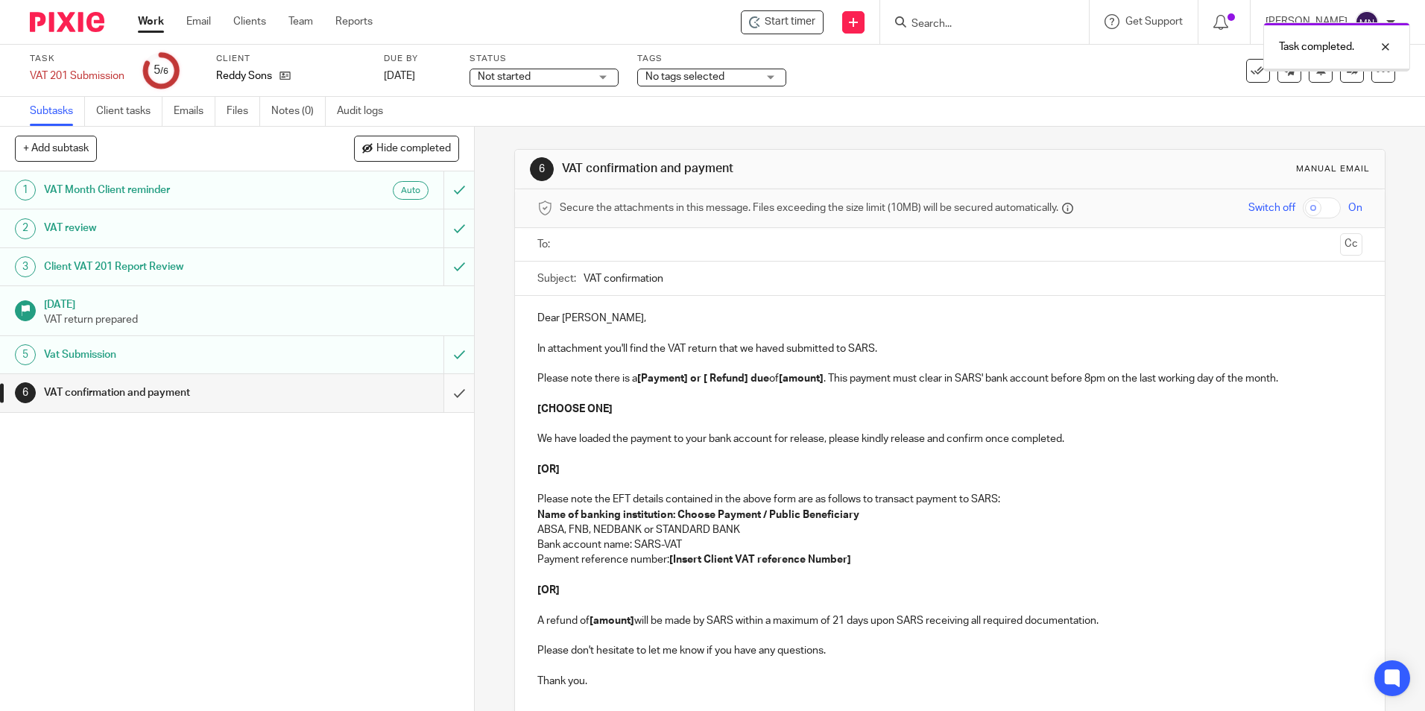
drag, startPoint x: 0, startPoint y: 0, endPoint x: 452, endPoint y: 400, distance: 603.9
click at [452, 400] on input "submit" at bounding box center [237, 392] width 474 height 37
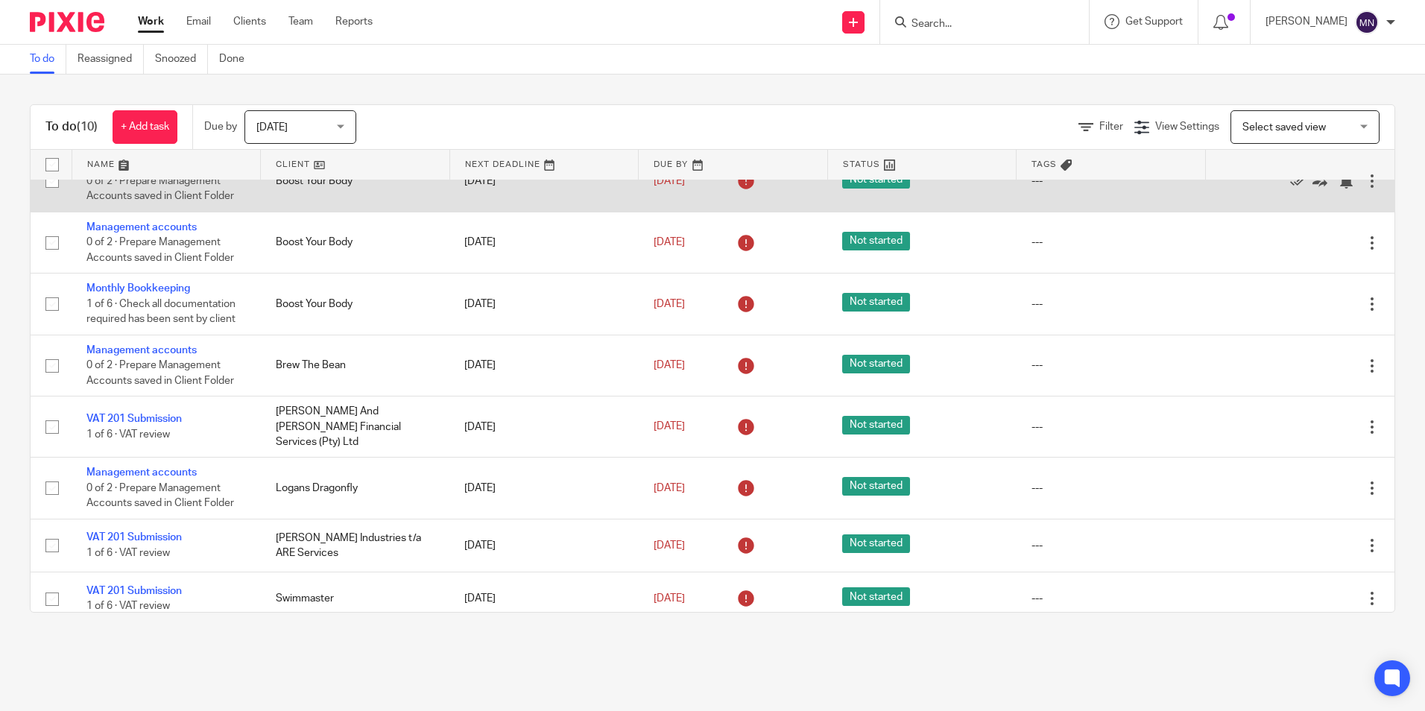
scroll to position [157, 0]
